Goal: Communication & Community: Share content

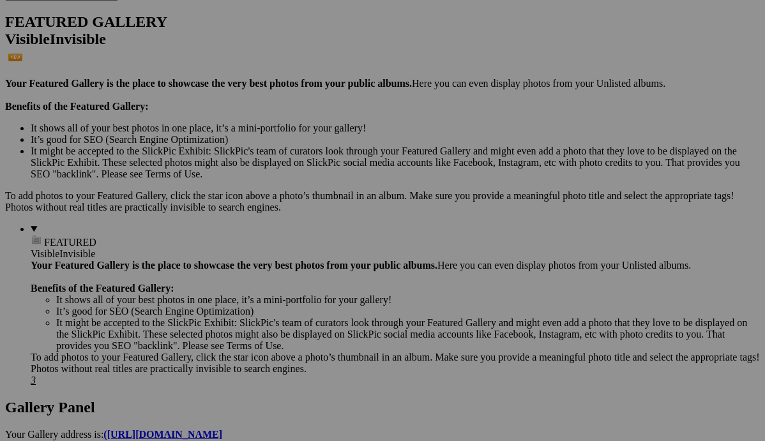
scroll to position [318, 0]
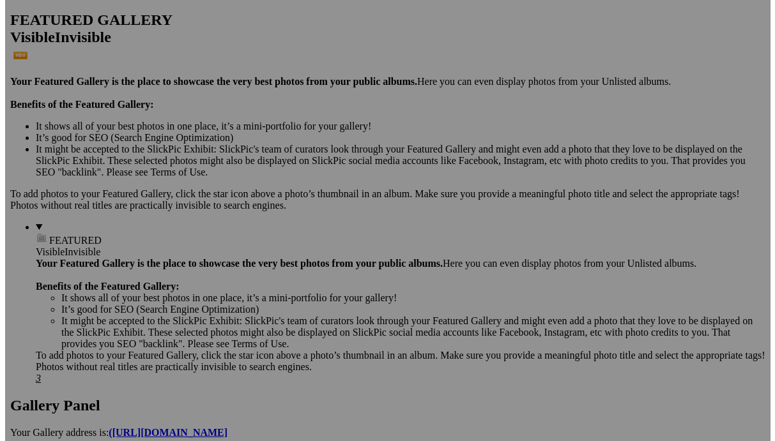
scroll to position [0, 0]
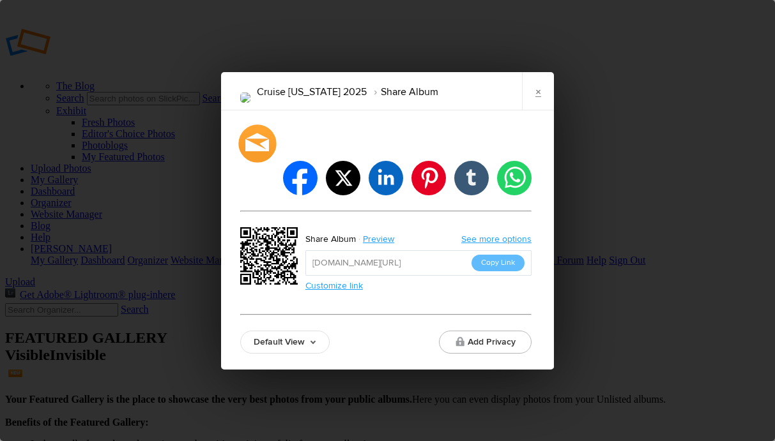
click at [259, 162] on div at bounding box center [257, 144] width 38 height 38
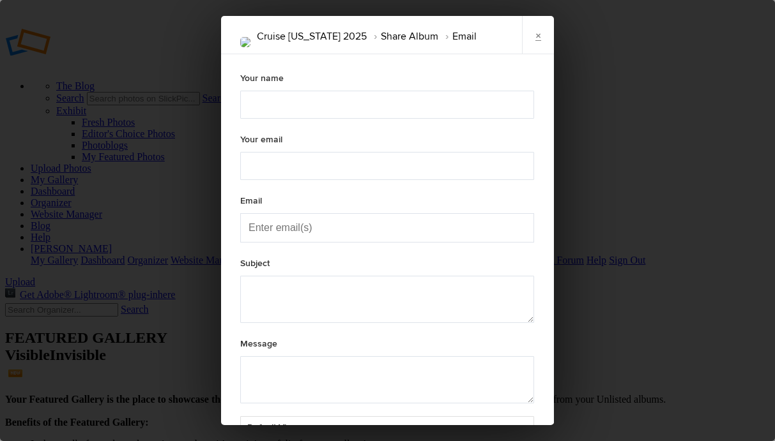
type textarea "Check out "Cruise [US_STATE] 2025" album!"
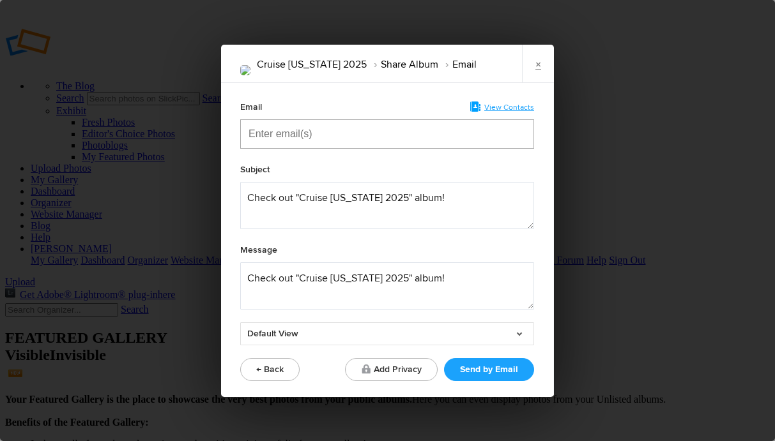
click at [327, 137] on input "Enter email(s)" at bounding box center [312, 134] width 128 height 28
type input "Laura"
click at [312, 163] on span "4 laura bellino@gmail.com" at bounding box center [421, 165] width 326 height 13
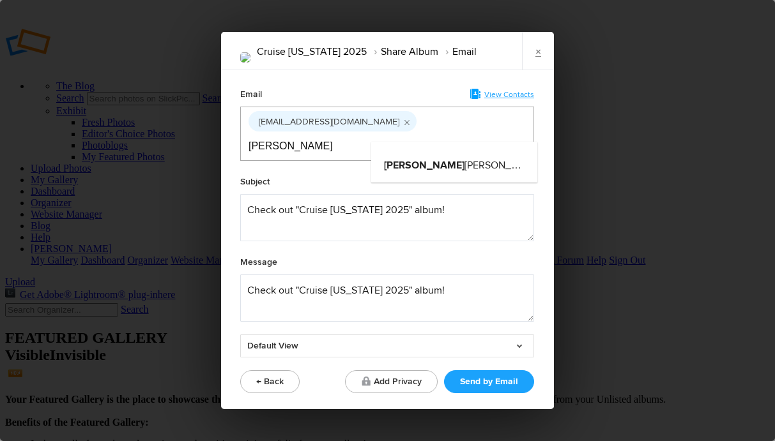
type input "Paul"
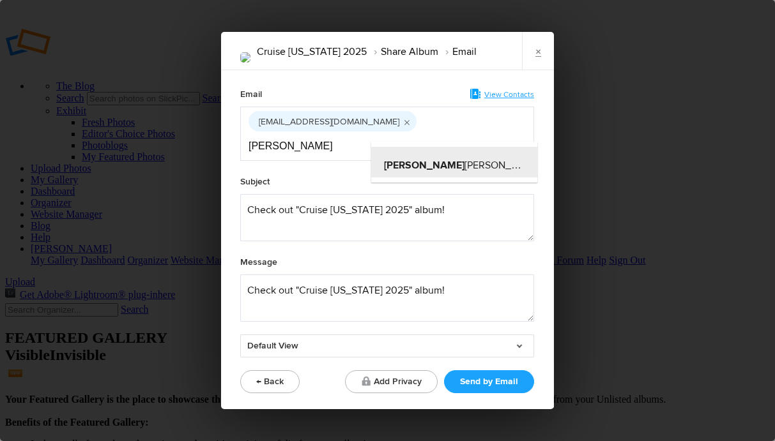
click at [445, 164] on span "paul blackburn@yahoo.com" at bounding box center [544, 165] width 321 height 13
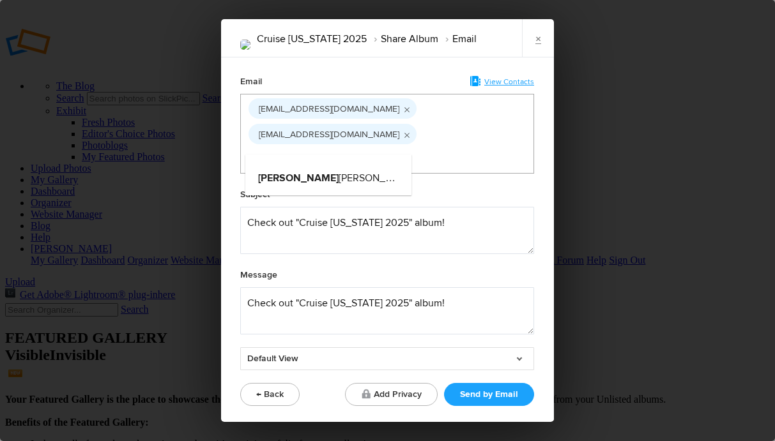
type input "Robin"
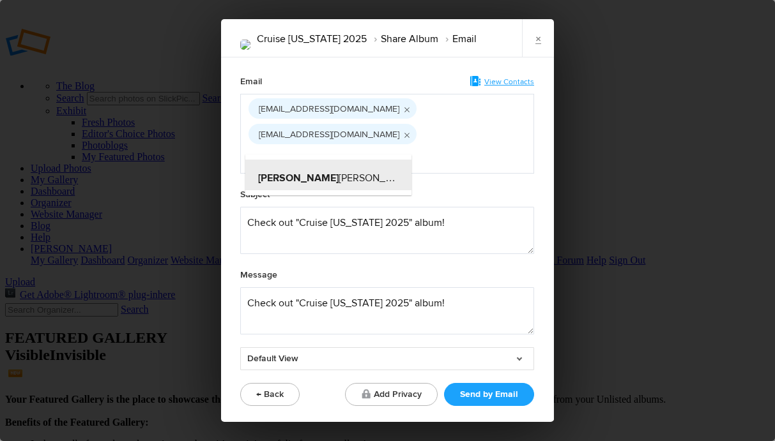
click at [327, 177] on span "robin blackburn@yahoo.com" at bounding box center [418, 178] width 321 height 13
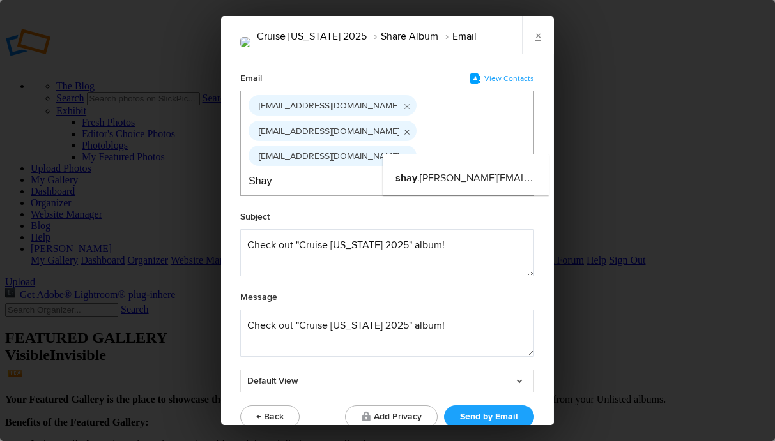
type input "Shay"
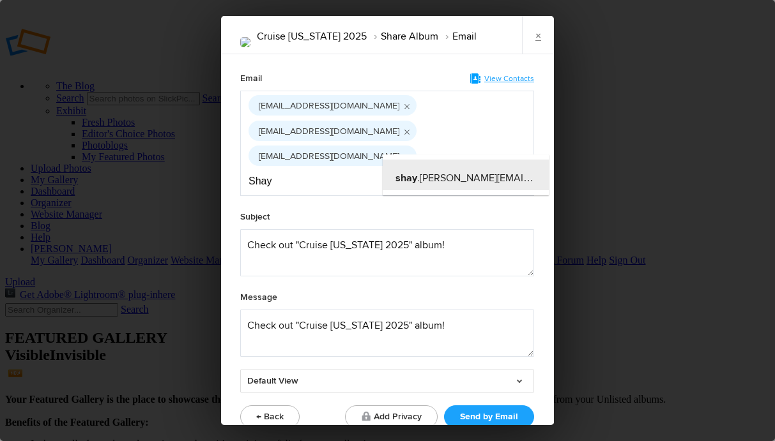
click at [476, 178] on span "shay .d.blackburn@gmail.com" at bounding box center [527, 178] width 264 height 13
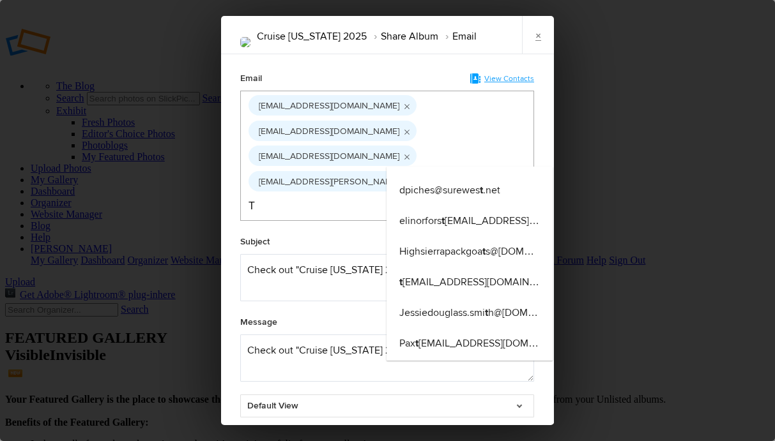
type input "T"
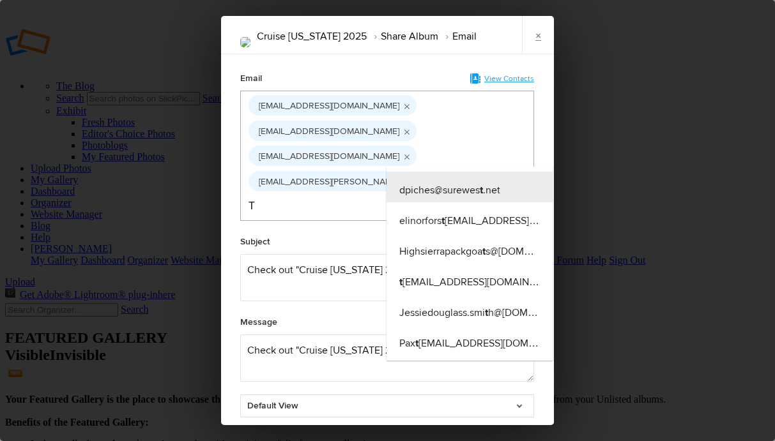
click at [376, 192] on input "T" at bounding box center [312, 206] width 128 height 28
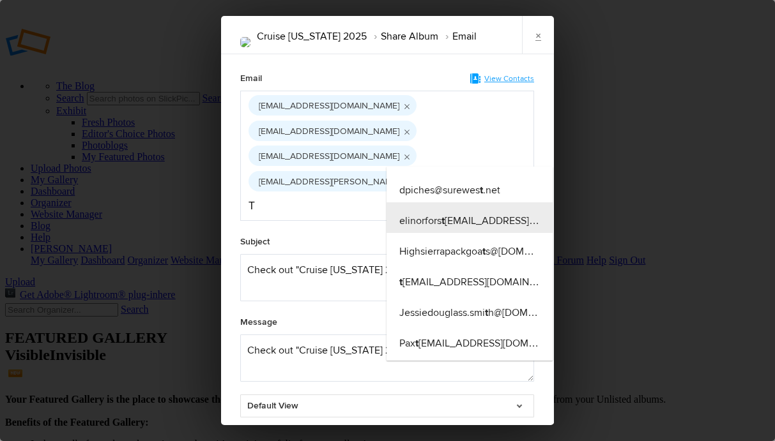
click at [437, 221] on span "elinorfors t er@yahoo.com" at bounding box center [503, 221] width 208 height 13
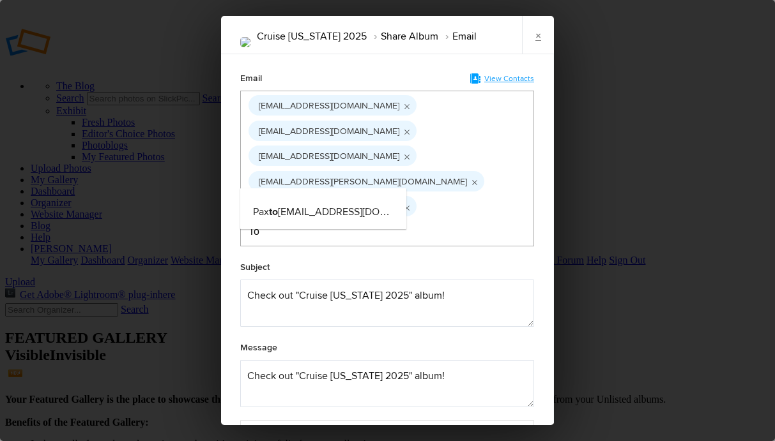
type input "To"
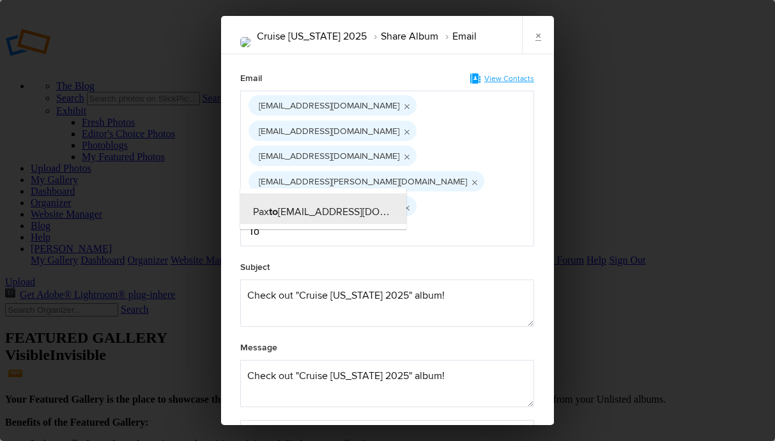
click at [385, 216] on div "Pax to nBlackburn@gmail.com" at bounding box center [323, 208] width 166 height 31
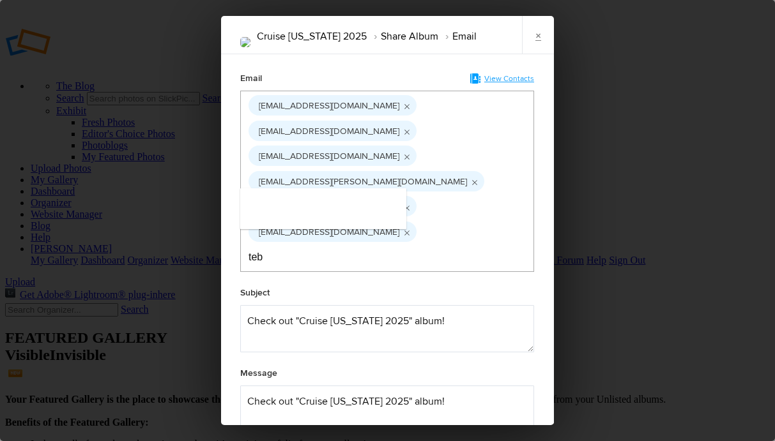
type input "teb"
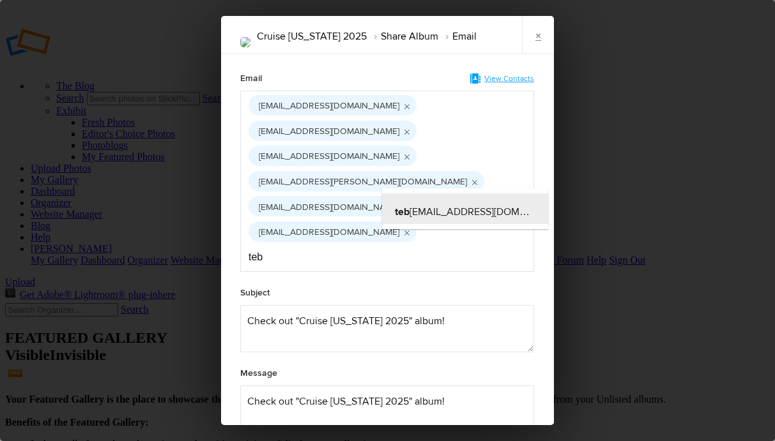
click at [442, 206] on span "teb lackburn@gmail.com" at bounding box center [484, 212] width 178 height 13
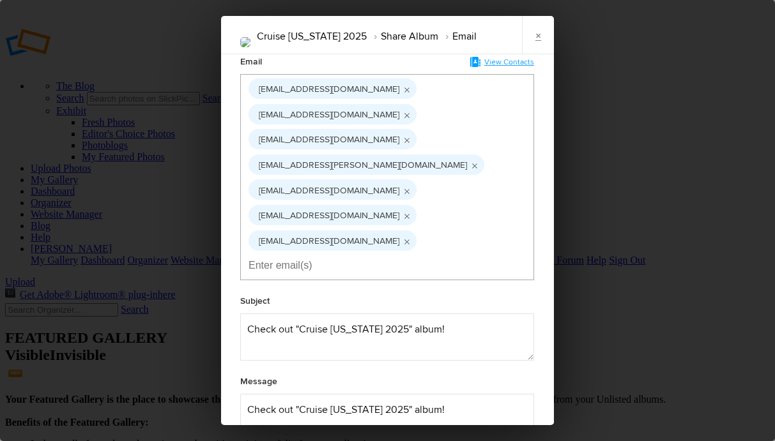
scroll to position [43, 0]
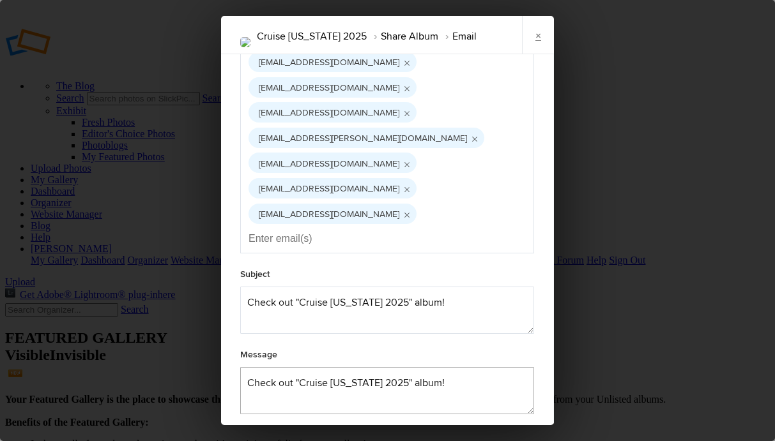
click at [242, 367] on textarea at bounding box center [387, 390] width 294 height 47
type textarea "Take a look at the highlight images of our Alaska Adventure Check out "Cruise A…"
click at [514, 427] on link "Default View" at bounding box center [387, 438] width 294 height 23
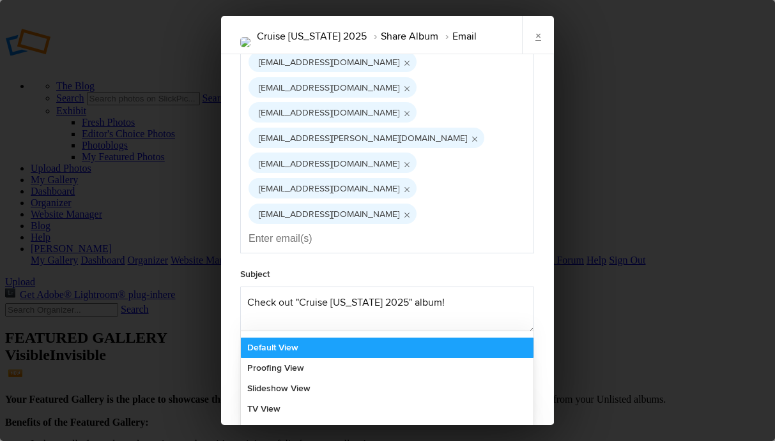
click at [284, 338] on link "Default View" at bounding box center [387, 348] width 292 height 20
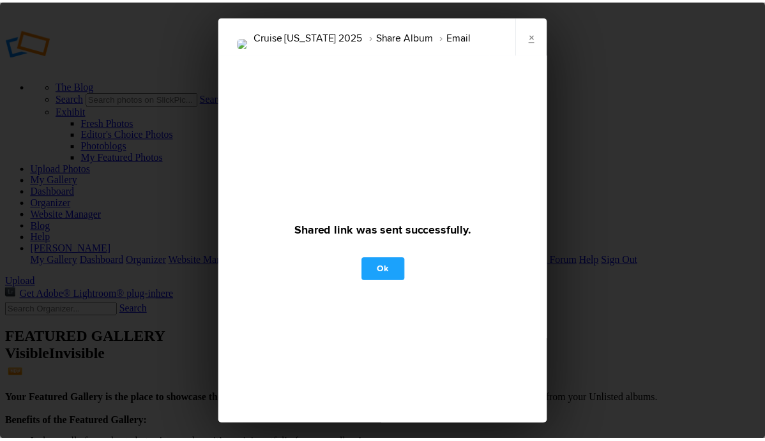
scroll to position [0, 0]
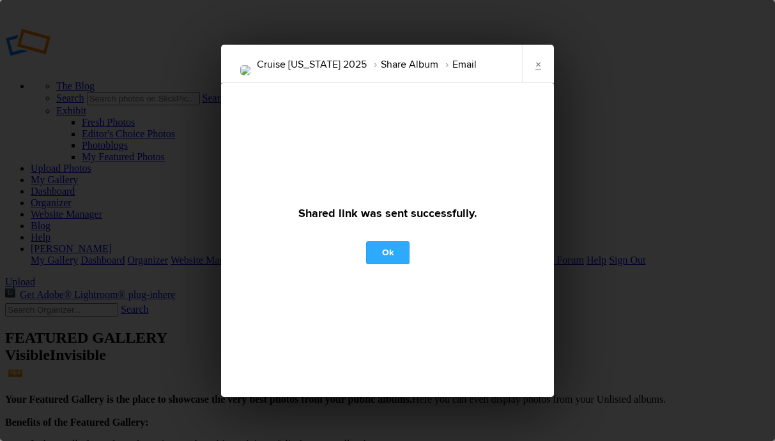
click at [386, 254] on link "Ok" at bounding box center [387, 252] width 43 height 23
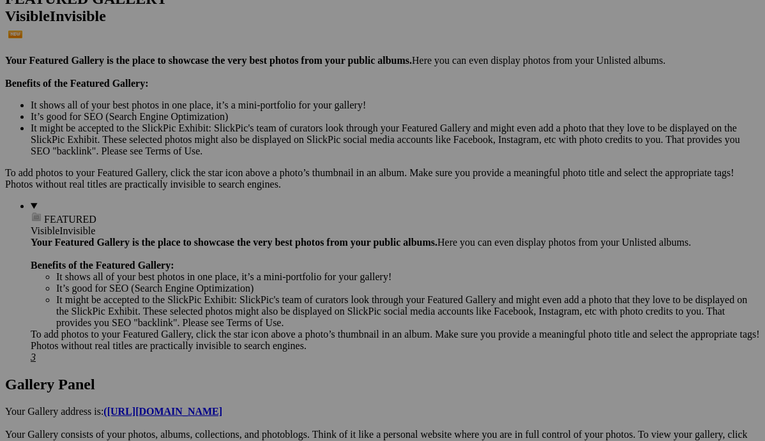
scroll to position [367, 0]
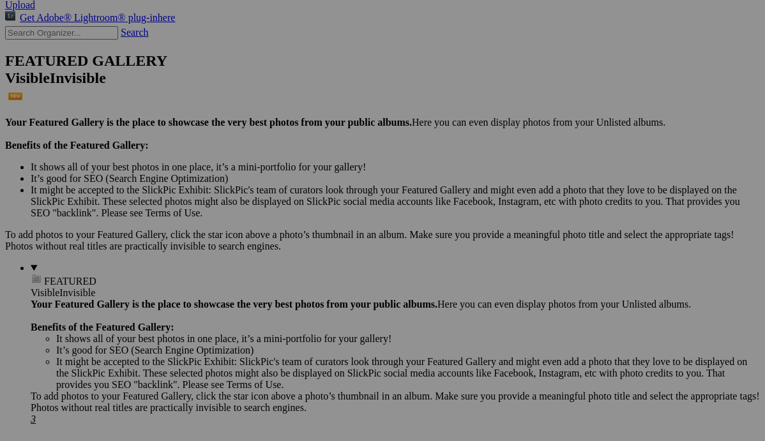
scroll to position [367, 0]
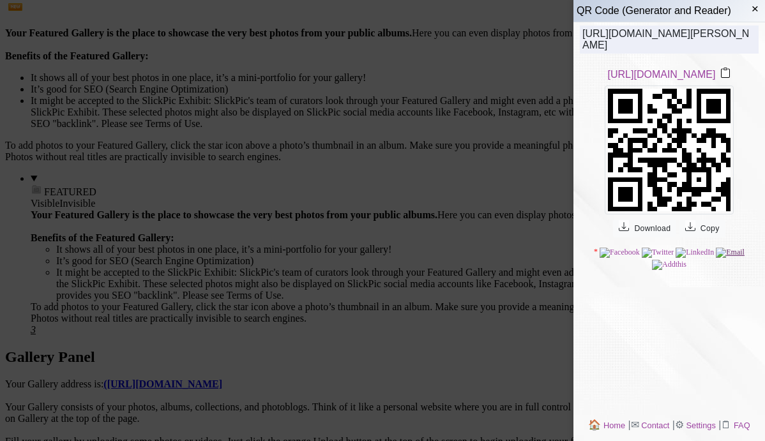
click at [736, 258] on img at bounding box center [730, 253] width 29 height 10
click at [662, 270] on img at bounding box center [669, 265] width 34 height 10
drag, startPoint x: 483, startPoint y: 131, endPoint x: 660, endPoint y: 50, distance: 194.6
click at [671, 80] on link "https://qrco.app/3ygB" at bounding box center [662, 74] width 108 height 11
click at [360, 319] on div at bounding box center [382, 220] width 765 height 441
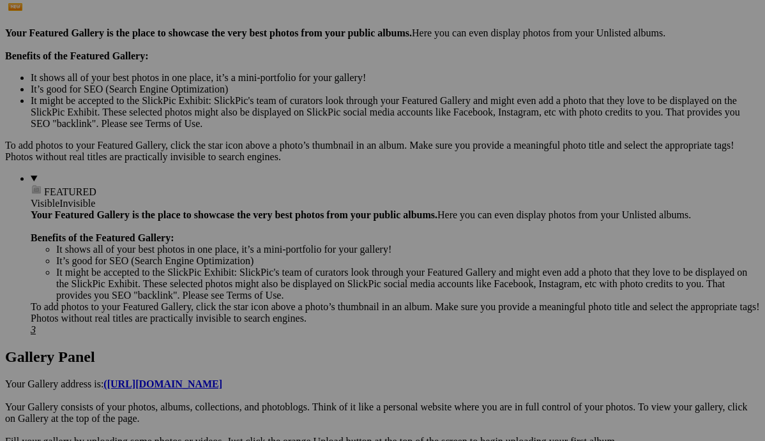
drag, startPoint x: 365, startPoint y: 310, endPoint x: 645, endPoint y: 311, distance: 280.3
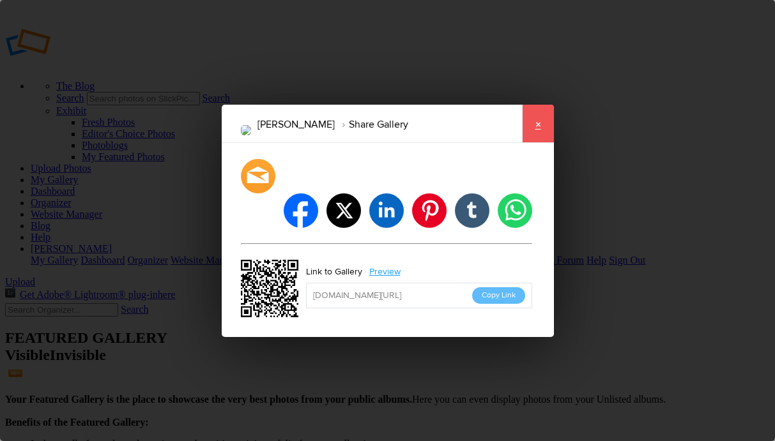
click at [541, 142] on link "×" at bounding box center [538, 124] width 32 height 38
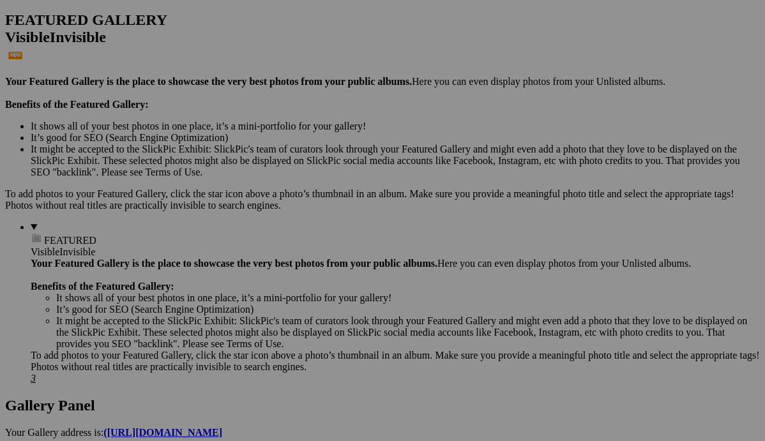
scroll to position [319, 0]
drag, startPoint x: 374, startPoint y: 349, endPoint x: 355, endPoint y: 345, distance: 18.9
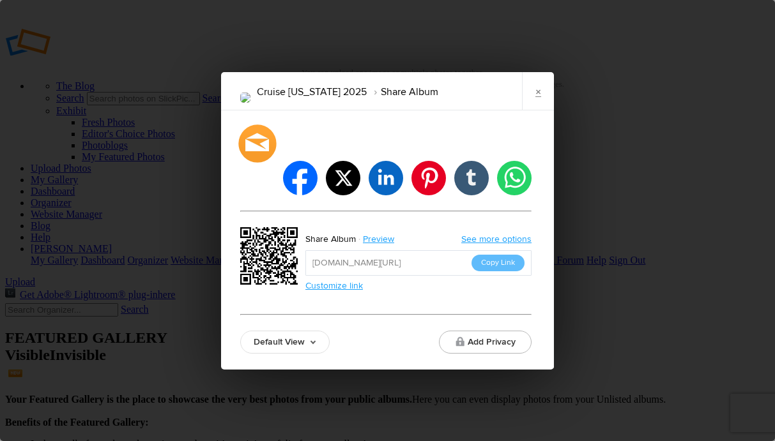
click at [255, 162] on div at bounding box center [257, 144] width 38 height 38
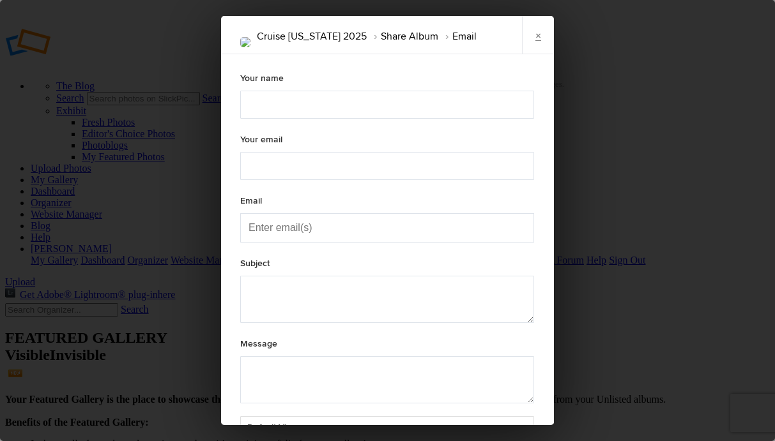
type textarea "Check out "Cruise Alaska 2025" album!"
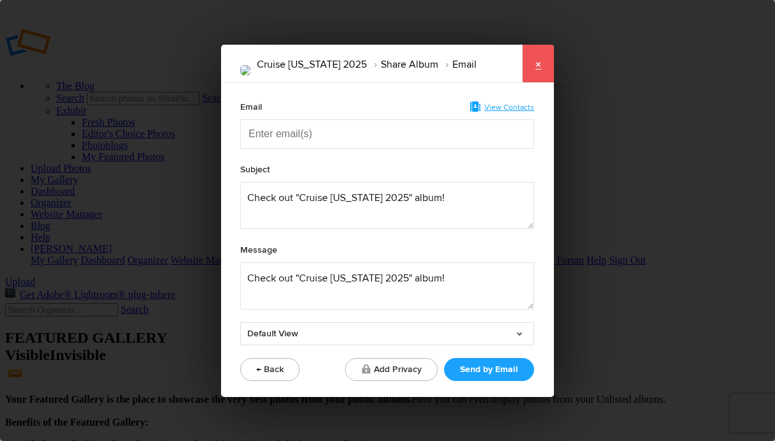
click at [539, 63] on link "×" at bounding box center [538, 64] width 32 height 38
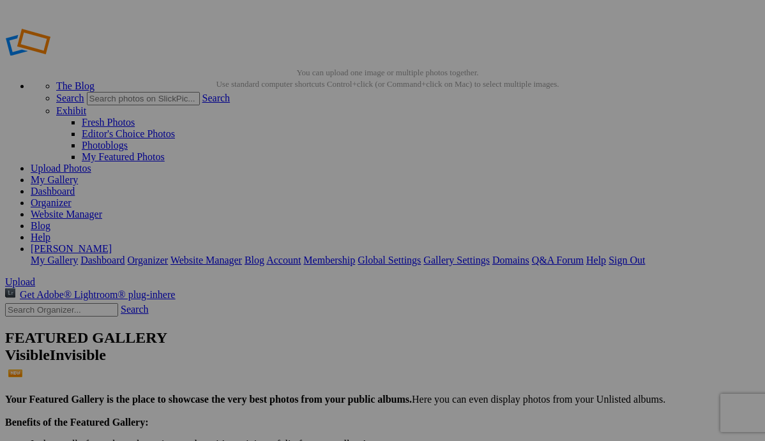
drag, startPoint x: 363, startPoint y: 181, endPoint x: 739, endPoint y: 243, distance: 381.3
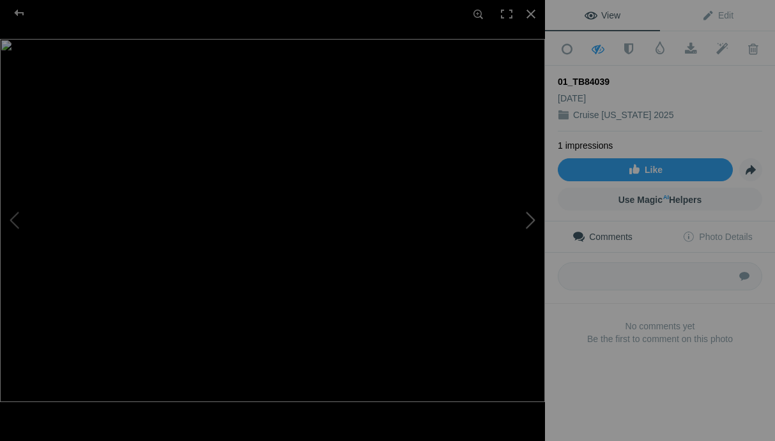
click at [530, 217] on button at bounding box center [497, 220] width 96 height 159
click at [531, 216] on button at bounding box center [497, 220] width 96 height 159
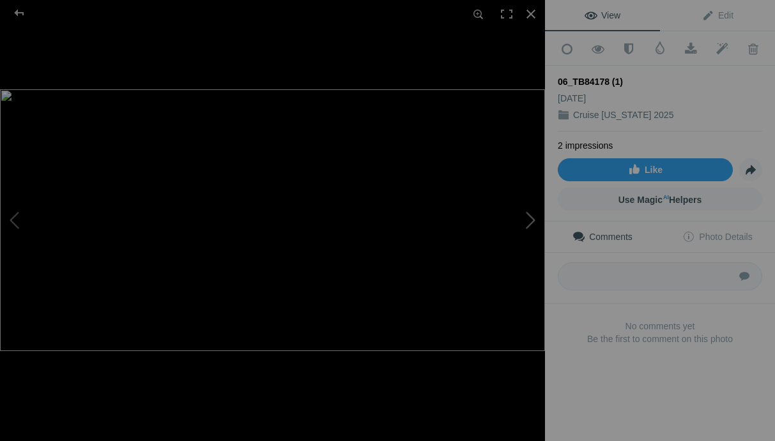
click at [531, 216] on button at bounding box center [497, 220] width 96 height 159
click at [531, 215] on button at bounding box center [497, 220] width 96 height 159
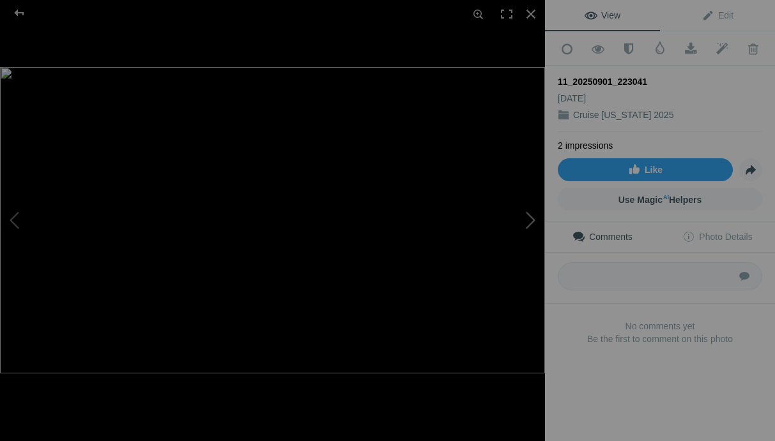
click at [532, 215] on button at bounding box center [497, 220] width 96 height 159
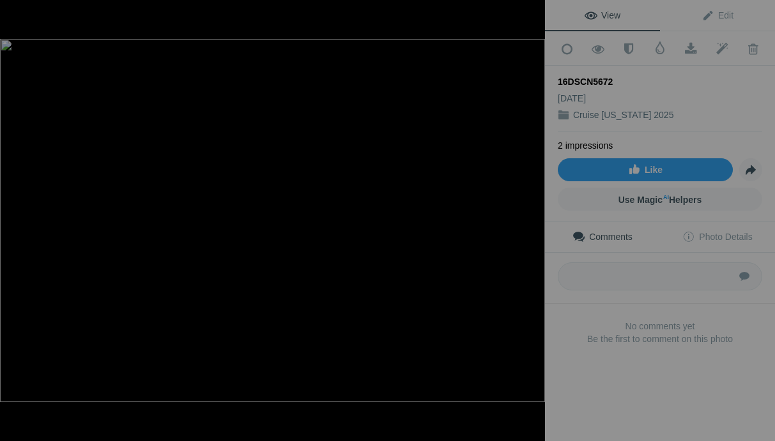
click at [532, 215] on button at bounding box center [497, 220] width 96 height 159
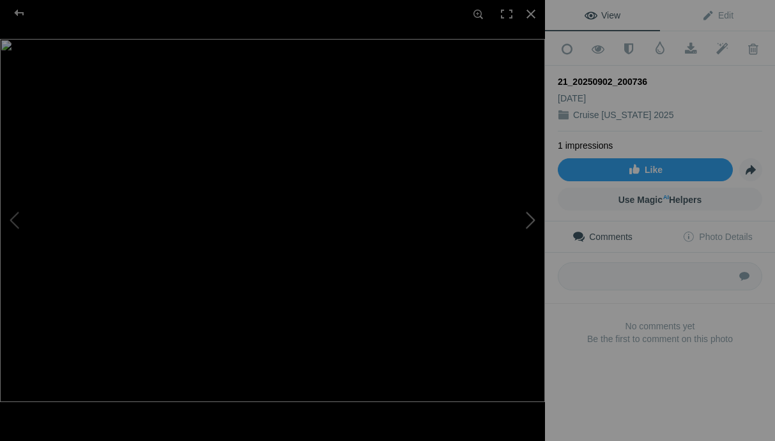
click at [527, 217] on button at bounding box center [497, 220] width 96 height 159
click at [529, 218] on button at bounding box center [497, 220] width 96 height 159
click at [529, 217] on button at bounding box center [497, 220] width 96 height 159
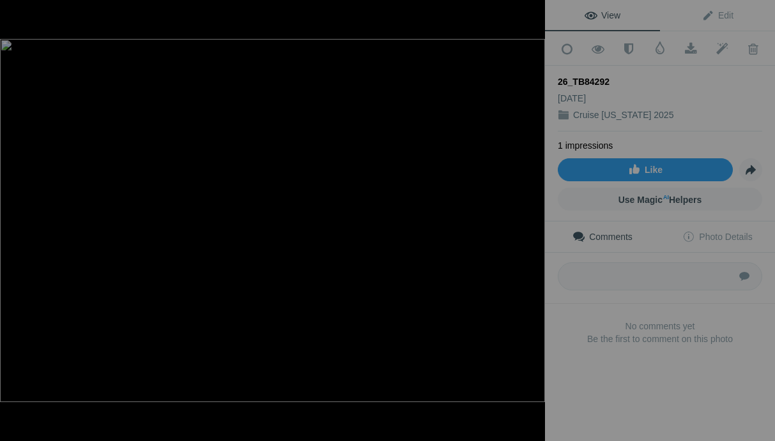
click at [529, 217] on button at bounding box center [497, 220] width 96 height 159
click at [529, 216] on button at bounding box center [497, 220] width 96 height 159
click at [528, 217] on button at bounding box center [497, 220] width 96 height 159
click at [531, 218] on button at bounding box center [497, 220] width 96 height 159
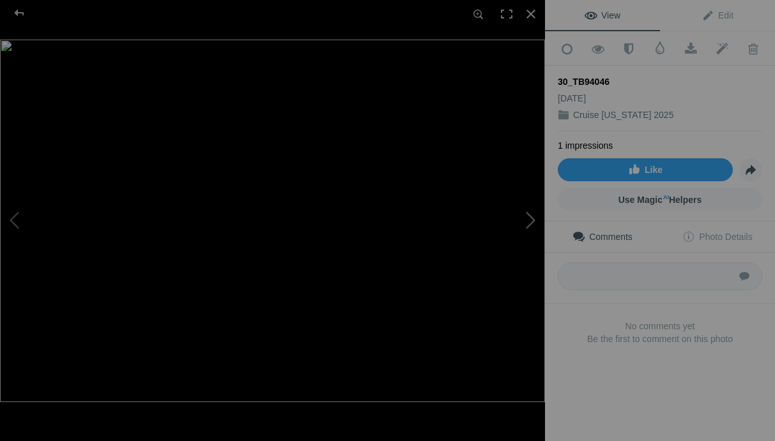
click at [531, 223] on button at bounding box center [497, 220] width 96 height 159
click at [531, 222] on button at bounding box center [497, 220] width 96 height 159
click at [531, 220] on button at bounding box center [497, 220] width 96 height 159
click at [531, 218] on button at bounding box center [497, 220] width 96 height 159
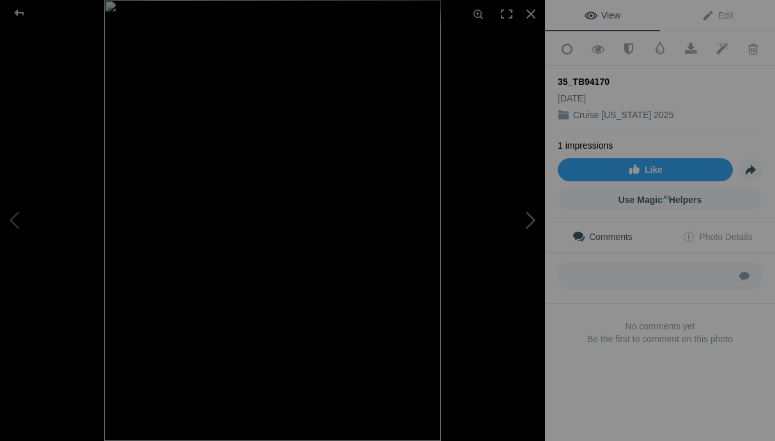
click at [531, 218] on button at bounding box center [497, 220] width 96 height 159
click at [531, 216] on button at bounding box center [497, 220] width 96 height 159
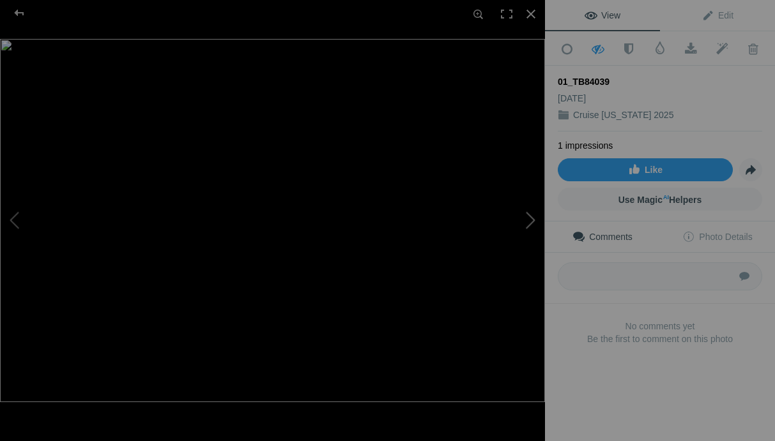
click at [531, 215] on button at bounding box center [497, 220] width 96 height 159
click at [533, 221] on button at bounding box center [497, 220] width 96 height 159
click at [408, 210] on img at bounding box center [272, 221] width 545 height 306
click at [599, 12] on span "View" at bounding box center [602, 15] width 36 height 10
